Goal: Task Accomplishment & Management: Use online tool/utility

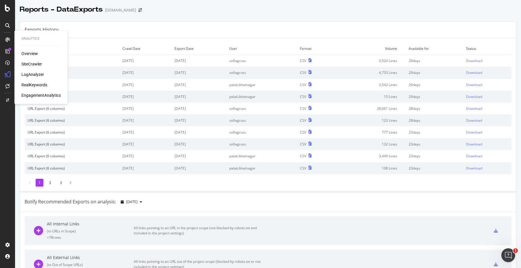
click at [31, 65] on div "SiteCrawler" at bounding box center [31, 64] width 21 height 6
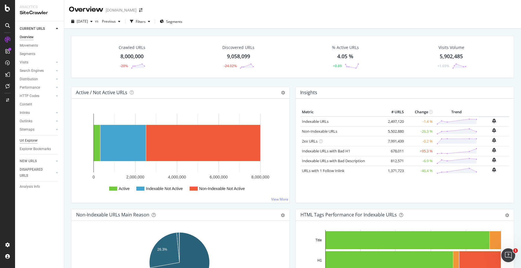
click at [30, 139] on div "Url Explorer" at bounding box center [29, 140] width 18 height 6
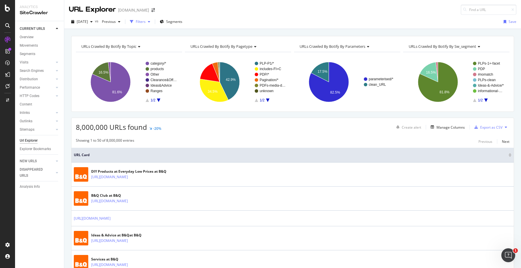
click at [152, 20] on div "Filters" at bounding box center [140, 21] width 25 height 9
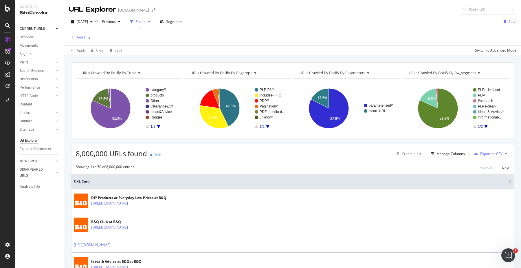
click at [89, 37] on div "Add Filter" at bounding box center [84, 37] width 15 height 5
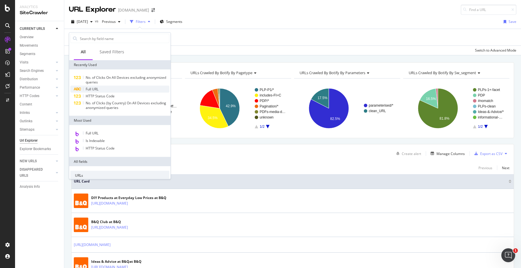
click at [96, 88] on span "Full URL" at bounding box center [92, 88] width 13 height 5
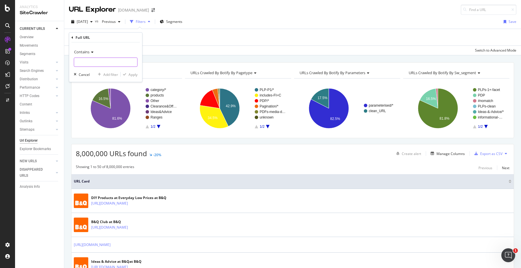
click at [107, 61] on input "text" at bounding box center [105, 62] width 63 height 9
paste input "/throws-blankets/[DOMAIN_NAME]"
type input "/throws-blankets/[DOMAIN_NAME]"
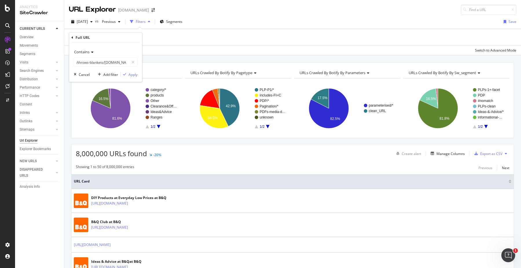
click at [87, 51] on span "Contains" at bounding box center [81, 51] width 15 height 5
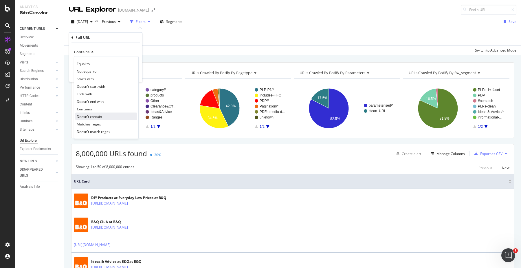
click at [100, 116] on span "Doesn't contain" at bounding box center [89, 116] width 25 height 5
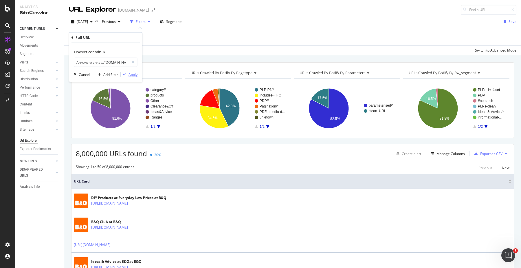
click at [127, 75] on div "button" at bounding box center [125, 74] width 8 height 3
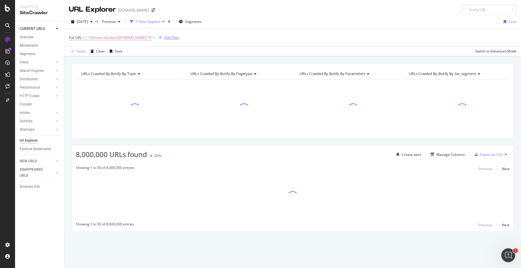
click at [164, 39] on div "Add Filter" at bounding box center [171, 37] width 15 height 5
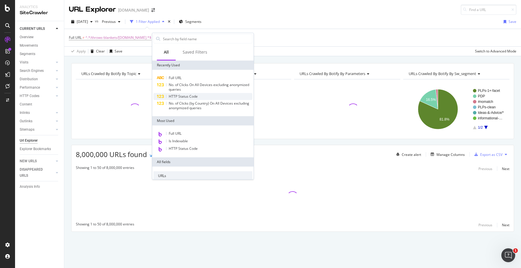
click at [189, 97] on span "HTTP Status Code" at bounding box center [183, 96] width 29 height 5
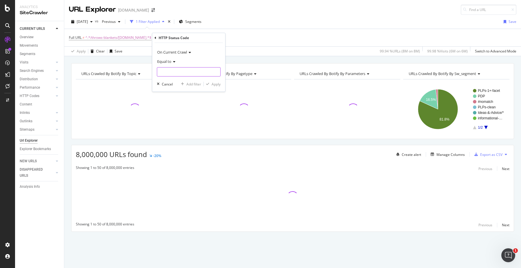
click at [177, 71] on input "number" at bounding box center [189, 71] width 64 height 9
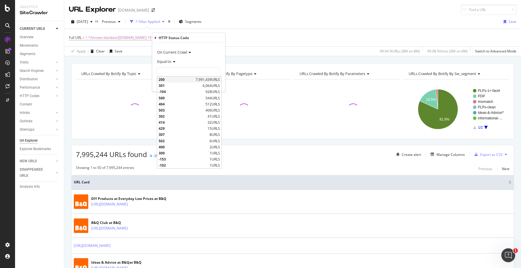
click at [179, 79] on span "200" at bounding box center [177, 79] width 36 height 5
type input "200"
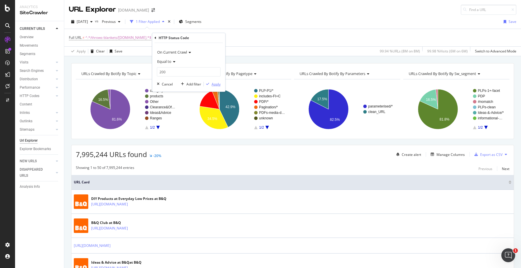
click at [214, 83] on div "Apply" at bounding box center [215, 84] width 9 height 5
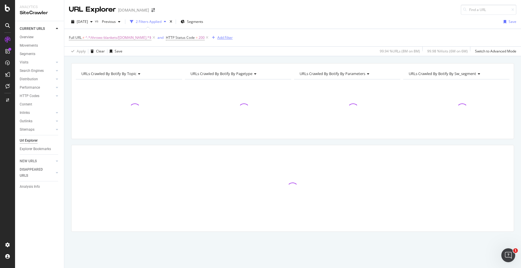
click at [221, 38] on div "Add Filter" at bounding box center [224, 37] width 15 height 5
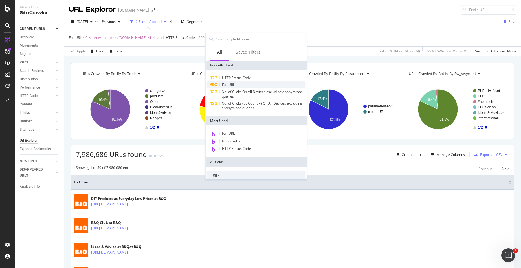
click at [231, 85] on span "Full URL" at bounding box center [228, 84] width 13 height 5
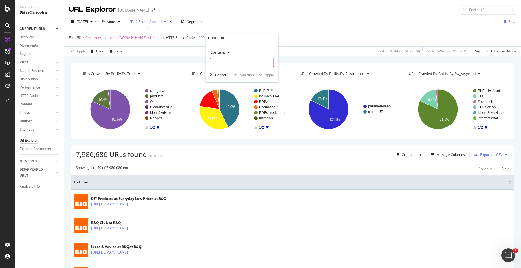
click at [223, 61] on input "text" at bounding box center [241, 62] width 63 height 9
paste input "/departments"
type input "/departments"
click at [270, 75] on div "Apply" at bounding box center [269, 74] width 9 height 5
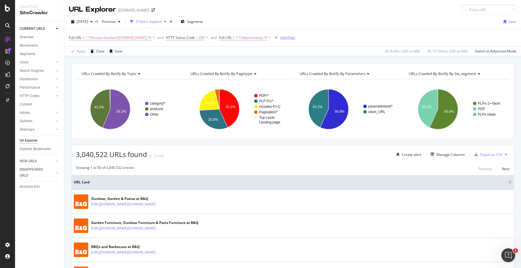
click at [280, 36] on div "Add Filter" at bounding box center [287, 37] width 15 height 5
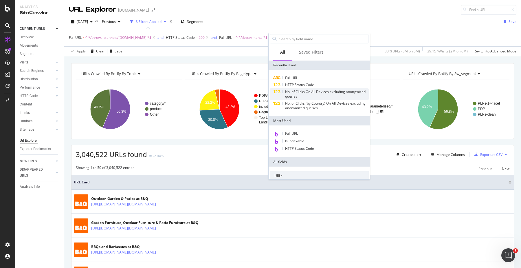
click at [320, 93] on span "No. of Clicks On All Devices excluding anonymized queries" at bounding box center [325, 94] width 80 height 10
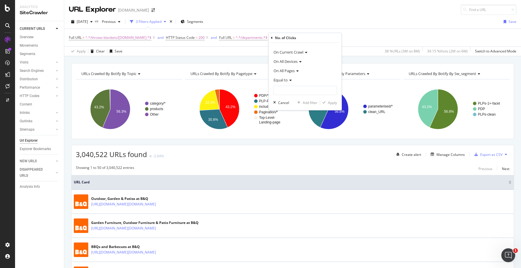
click at [284, 79] on span "Equal to" at bounding box center [280, 79] width 14 height 5
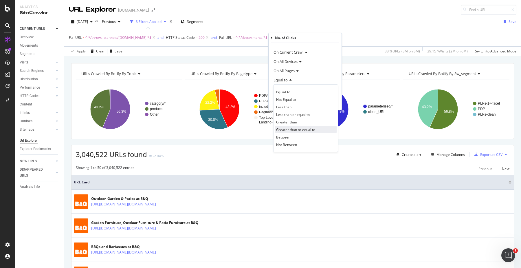
click at [300, 128] on span "Greater than or equal to" at bounding box center [295, 129] width 39 height 5
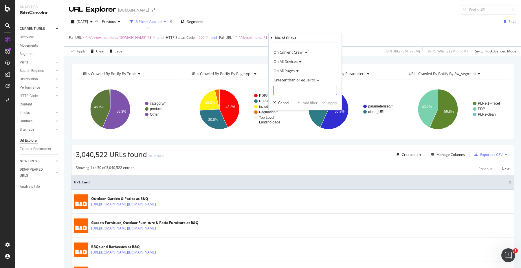
click at [299, 93] on input "number" at bounding box center [305, 90] width 64 height 9
type input "1"
click at [333, 103] on div "Apply" at bounding box center [332, 102] width 9 height 5
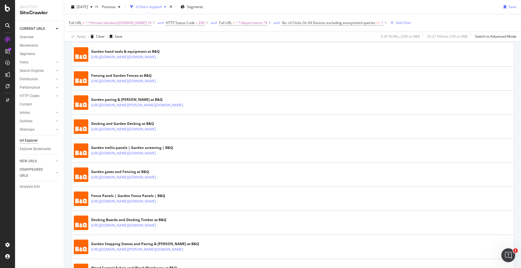
scroll to position [412, 0]
